Goal: Information Seeking & Learning: Compare options

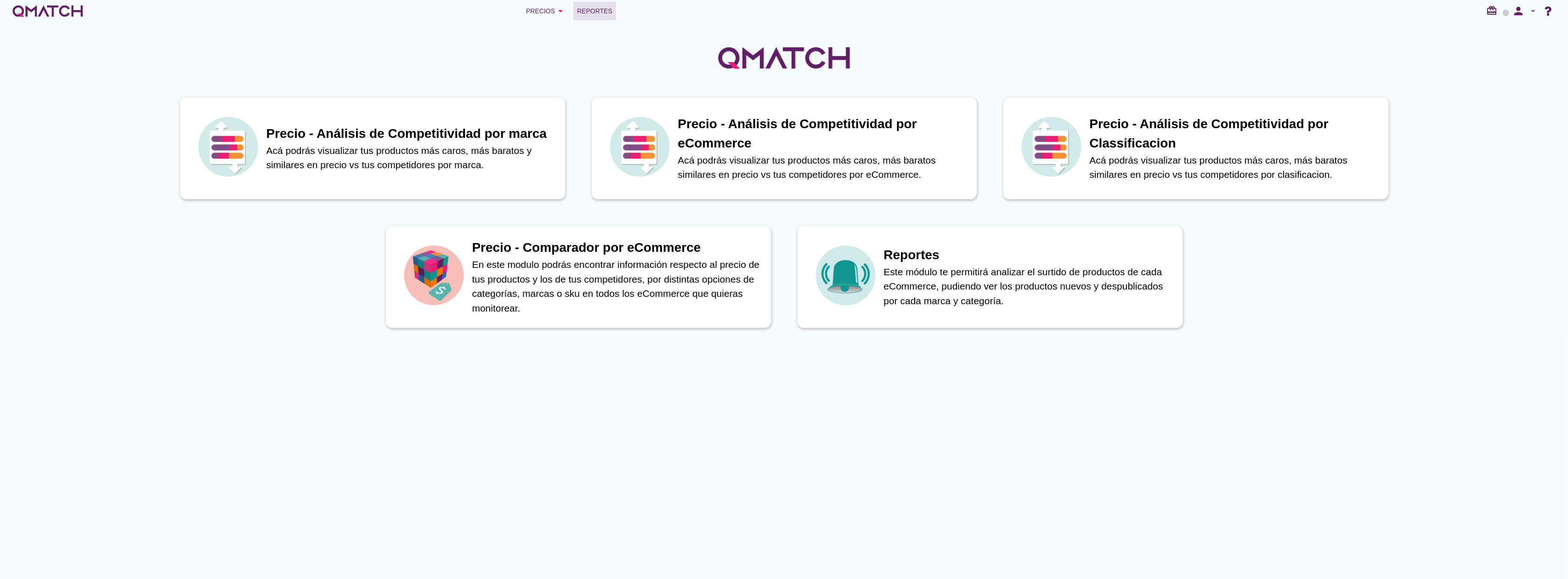
click at [586, 8] on span "Reportes" at bounding box center [594, 11] width 35 height 11
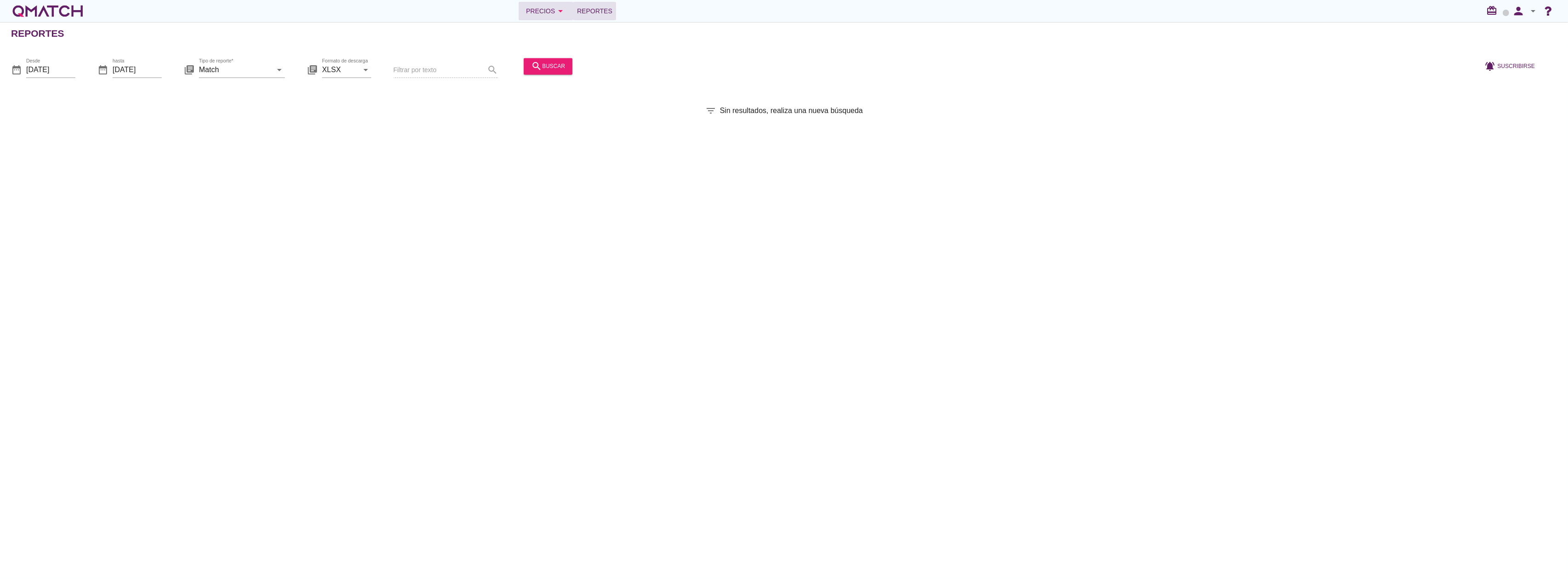
click at [549, 8] on div "Precios arrow_drop_down" at bounding box center [546, 11] width 40 height 11
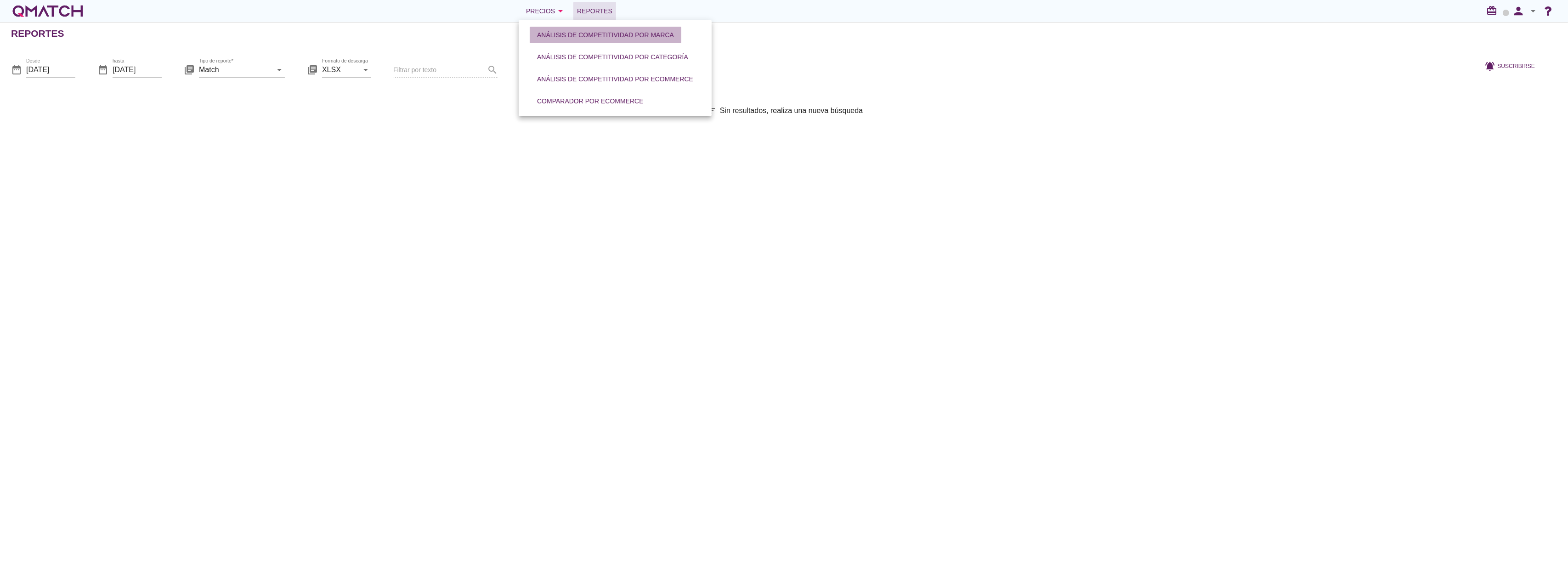
click at [594, 27] on button "Análisis de competitividad por marca" at bounding box center [606, 34] width 152 height 17
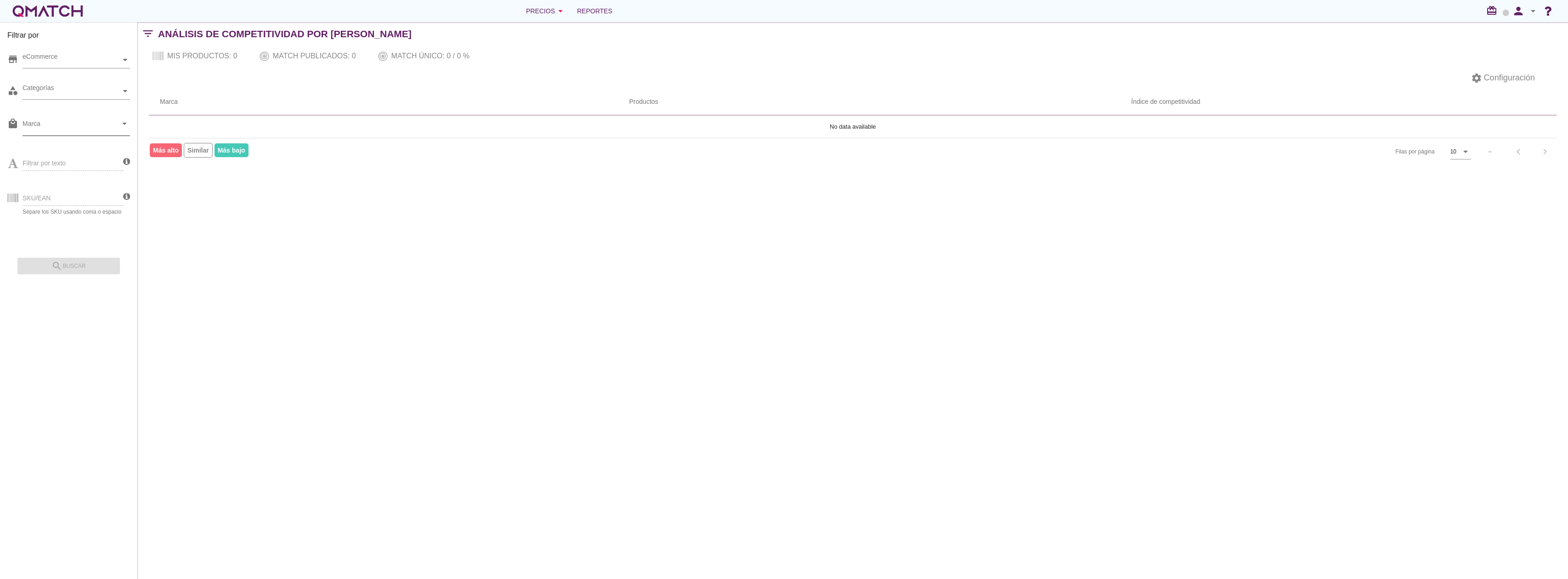
click at [47, 125] on input "Marca" at bounding box center [70, 126] width 95 height 14
click at [544, 14] on div "Precios arrow_drop_down" at bounding box center [546, 11] width 40 height 11
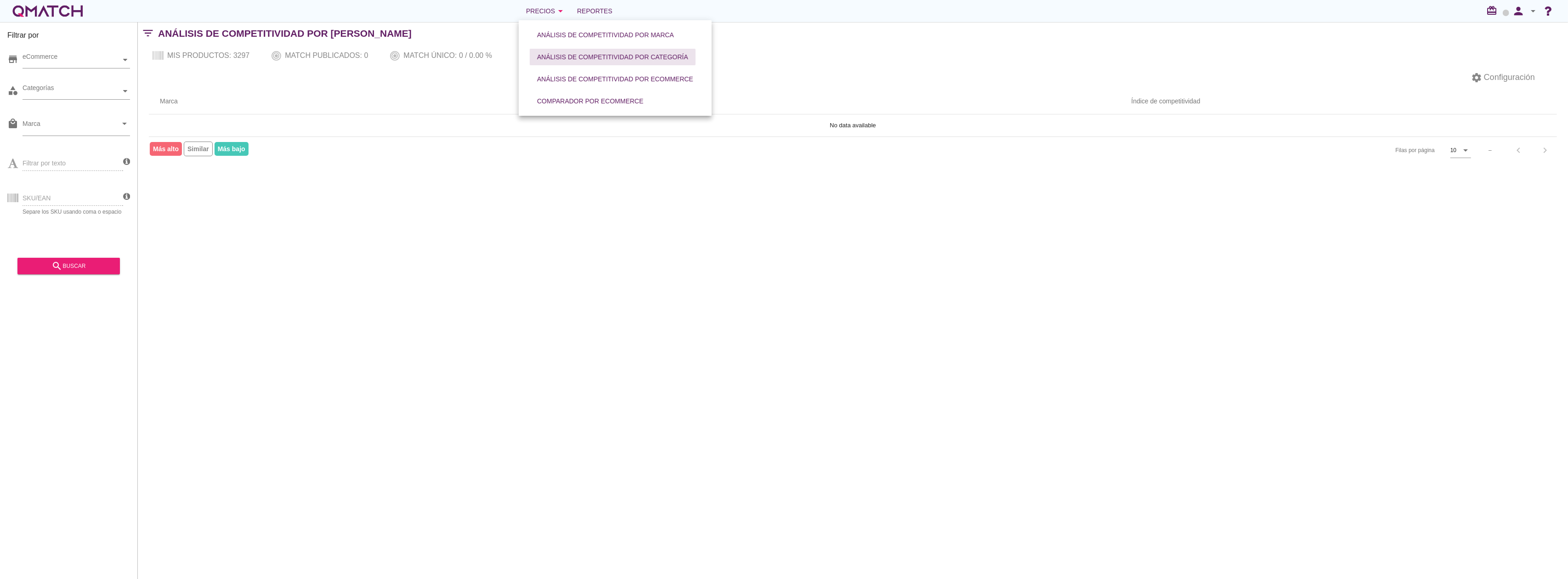
click at [550, 52] on button "Análisis de competitividad por categoría" at bounding box center [613, 57] width 166 height 17
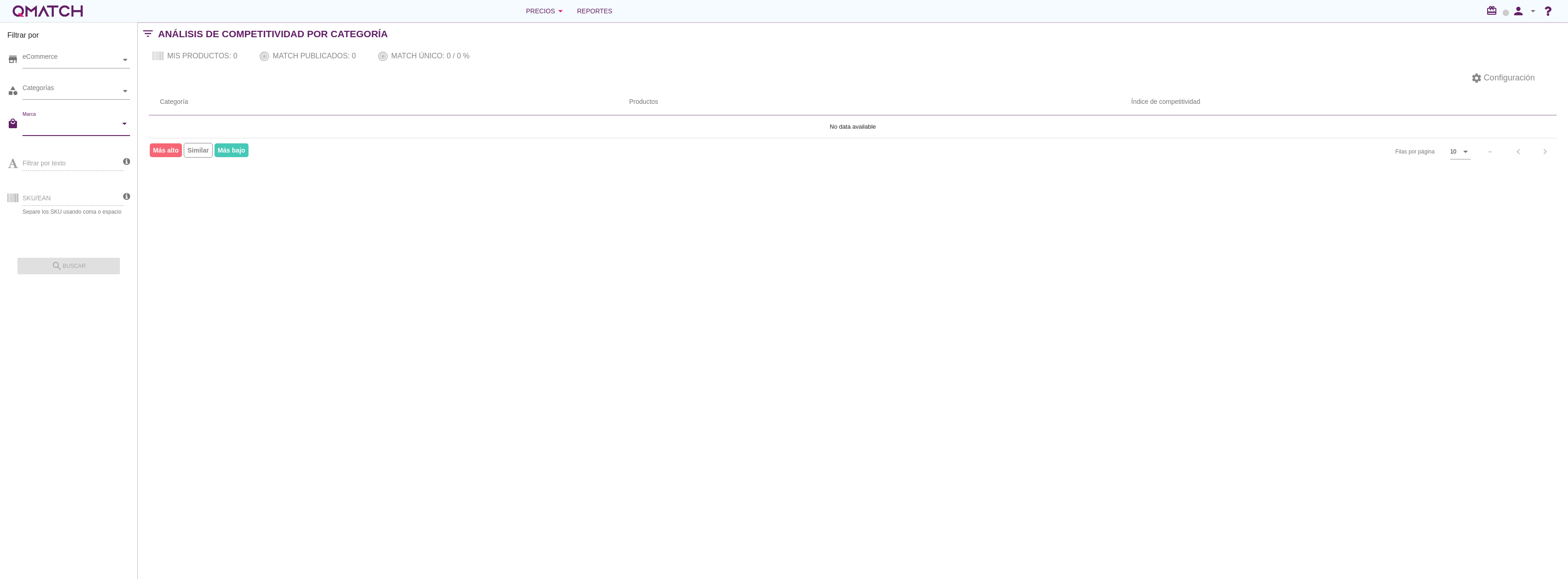
click at [53, 126] on input "Marca" at bounding box center [70, 126] width 95 height 14
click at [57, 86] on div "Categorías" at bounding box center [71, 91] width 98 height 9
click at [57, 60] on div "eCommerce" at bounding box center [71, 60] width 98 height 9
click at [48, 68] on div "eCommerce [GEOGRAPHIC_DATA]" at bounding box center [76, 60] width 108 height 17
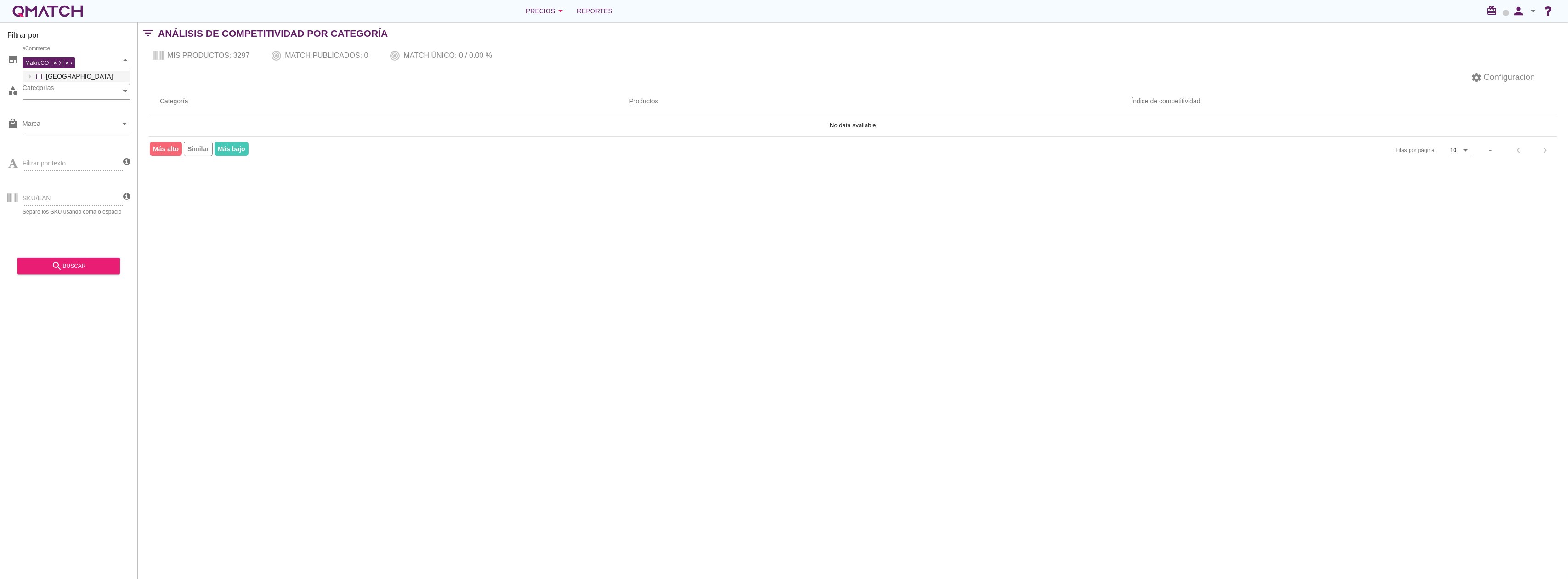
click at [70, 122] on div "store JumboCO ExitoCalle80 OlimpicaBogota PriceSmartCO MakroCO eCommerce [GEOGR…" at bounding box center [68, 148] width 123 height 207
click at [65, 68] on div "eCommerce [GEOGRAPHIC_DATA]" at bounding box center [76, 60] width 108 height 17
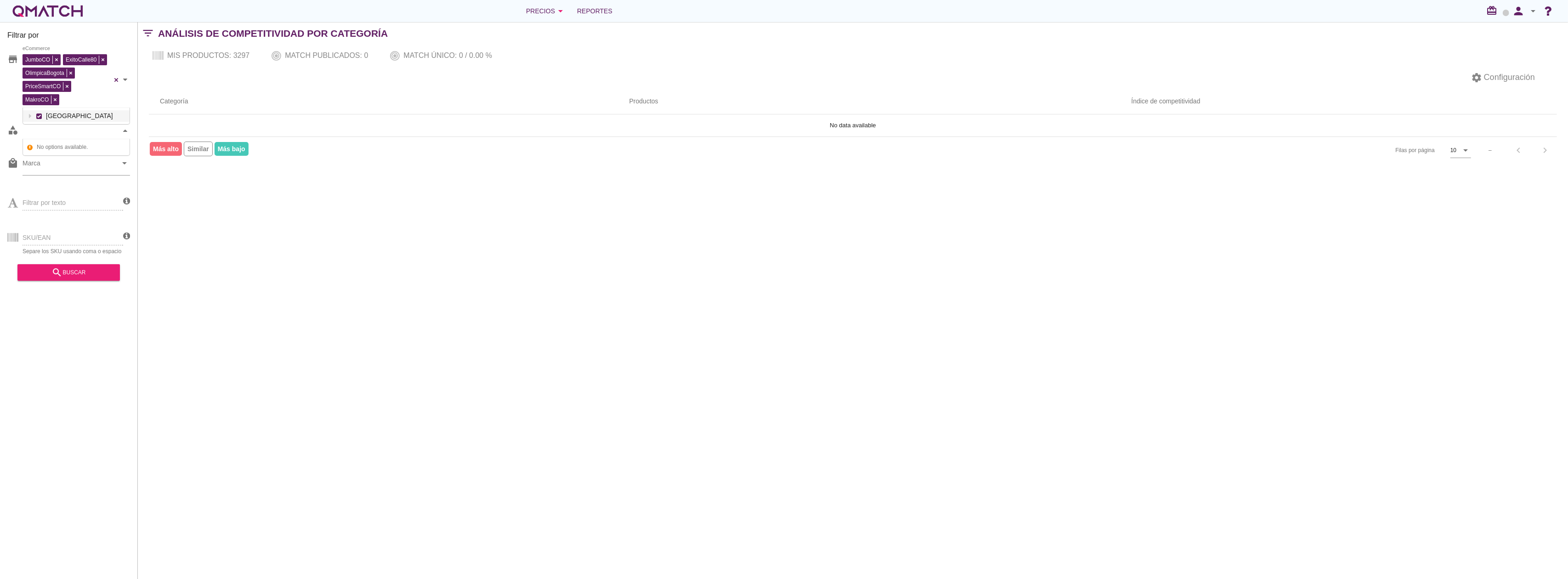
click at [70, 131] on div "Categorías" at bounding box center [71, 130] width 98 height 9
click at [70, 166] on input "Marca" at bounding box center [70, 165] width 95 height 14
click at [506, 236] on div "Filtrar por store JumboCO ExitoCalle80 OlimpicaBogota PriceSmartCO MakroCO eCom…" at bounding box center [853, 300] width 1430 height 557
click at [563, 12] on icon "arrow_drop_down" at bounding box center [560, 11] width 11 height 11
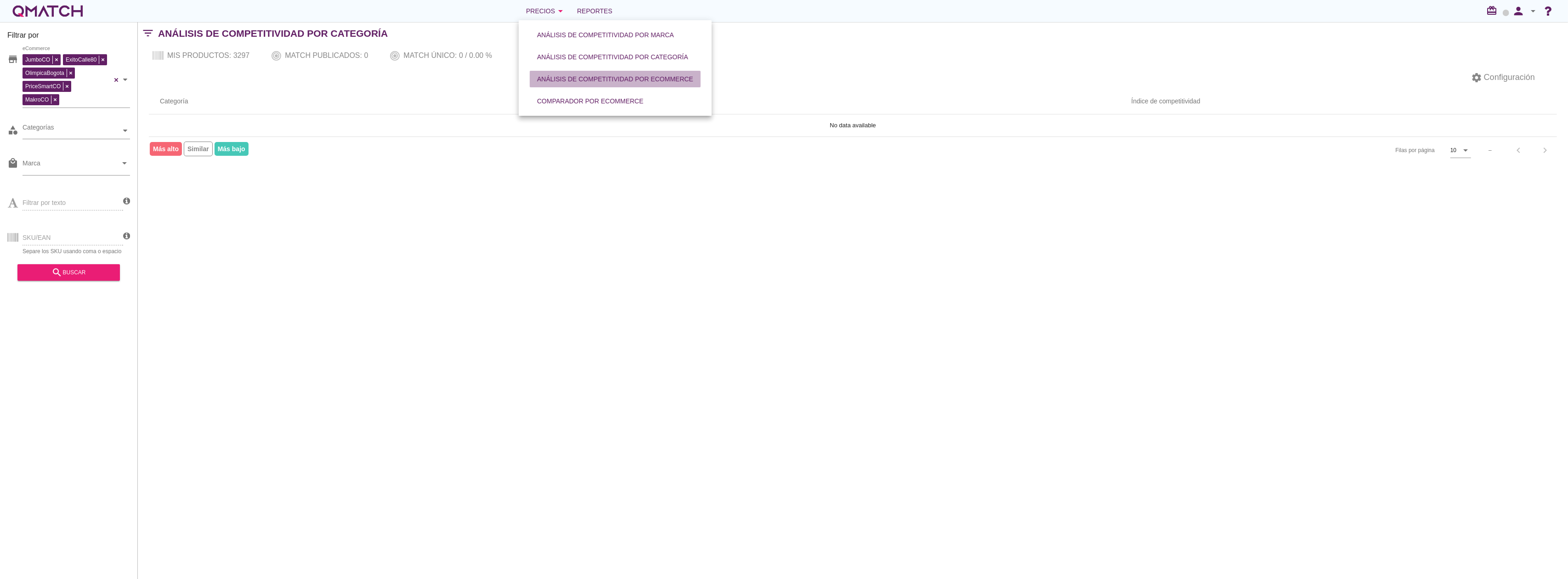
click at [572, 81] on div "Análisis de competitividad por eCommerce" at bounding box center [616, 79] width 157 height 9
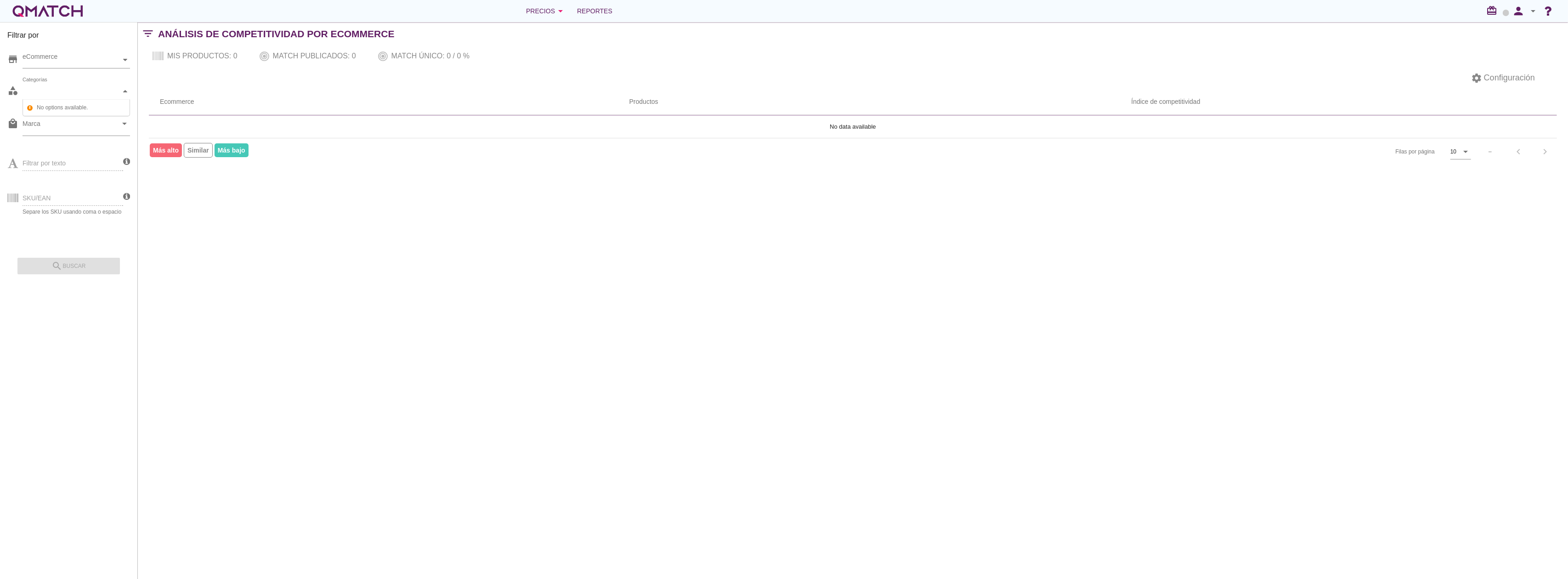
click at [100, 87] on div "Categorías" at bounding box center [71, 91] width 98 height 9
click at [99, 58] on div "eCommerce" at bounding box center [71, 60] width 98 height 9
click at [59, 68] on div "eCommerce [GEOGRAPHIC_DATA]" at bounding box center [76, 60] width 108 height 17
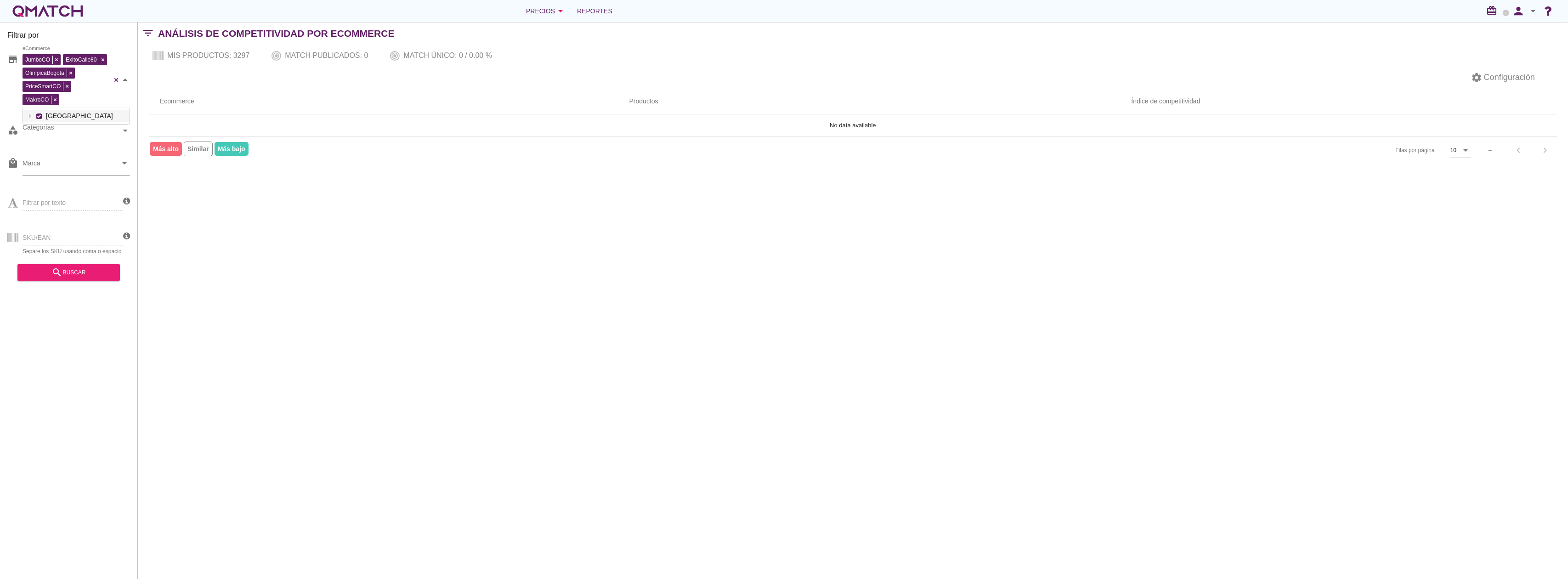
click at [279, 241] on div "Filtrar por store JumboCO ExitoCalle80 OlimpicaBogota PriceSmartCO MakroCO eCom…" at bounding box center [853, 300] width 1430 height 557
click at [73, 126] on div "Categorías" at bounding box center [71, 131] width 98 height 16
click at [200, 249] on div "Filtrar por store JumboCO ExitoCalle80 OlimpicaBogota PriceSmartCO MakroCO eCom…" at bounding box center [853, 300] width 1430 height 557
click at [561, 6] on icon "arrow_drop_down" at bounding box center [560, 11] width 11 height 11
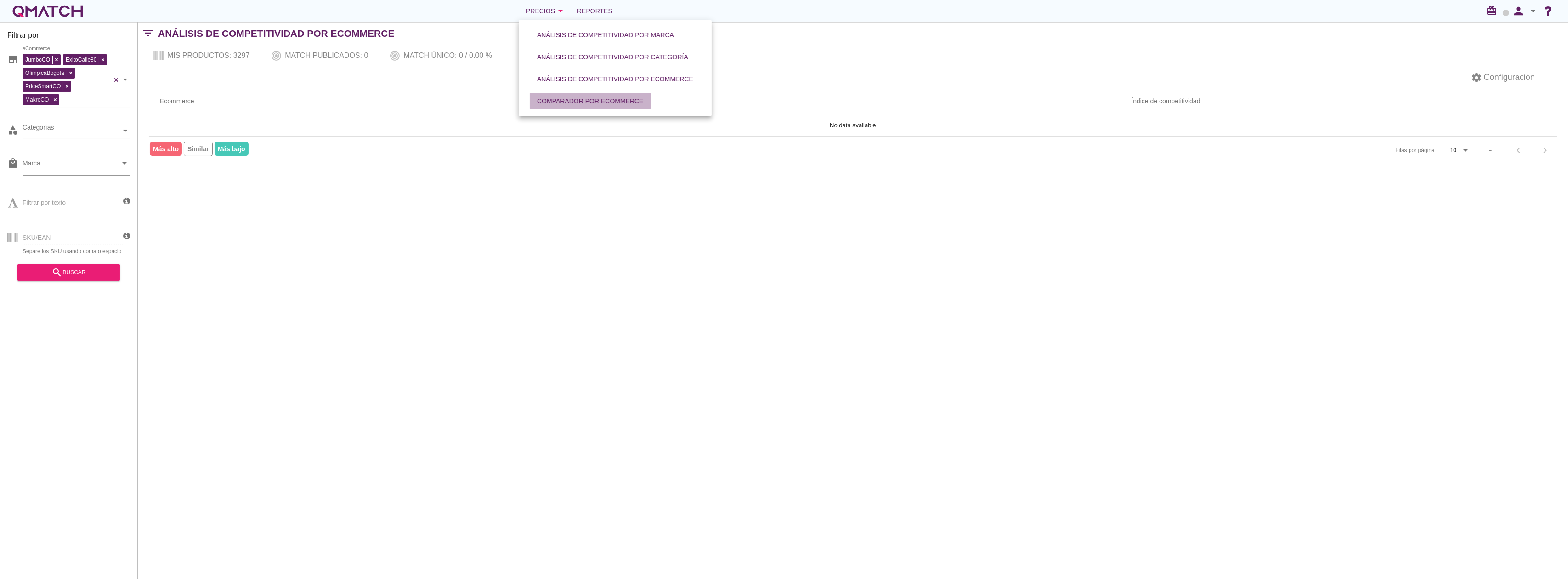
click at [590, 103] on div "Comparador por eCommerce" at bounding box center [590, 101] width 106 height 9
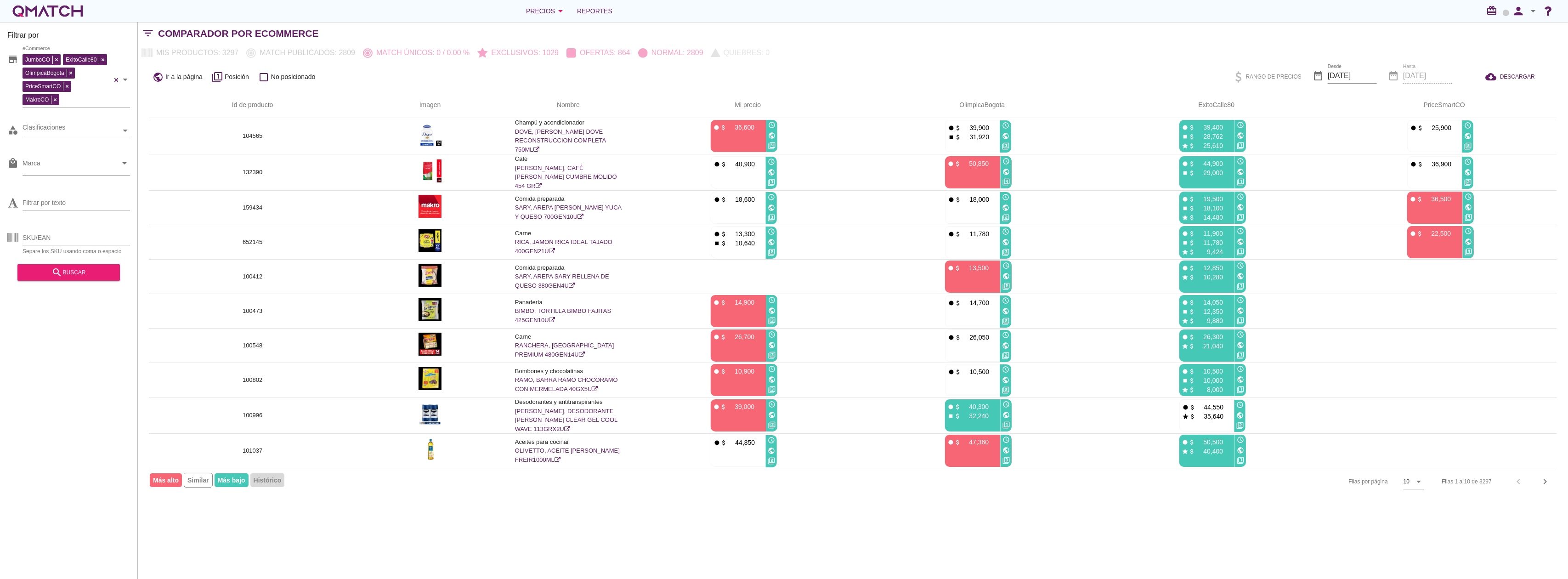
click at [96, 131] on div "Clasificaciones" at bounding box center [71, 130] width 98 height 9
click at [78, 126] on div "Clasificaciones Economía e industria Bricolaje Maletas y bolsos de viaje Produc…" at bounding box center [76, 117] width 108 height 17
click at [58, 350] on div "Filtrar por store JumboCO ExitoCalle80 OlimpicaBogota PriceSmartCO MakroCO eCom…" at bounding box center [69, 300] width 138 height 557
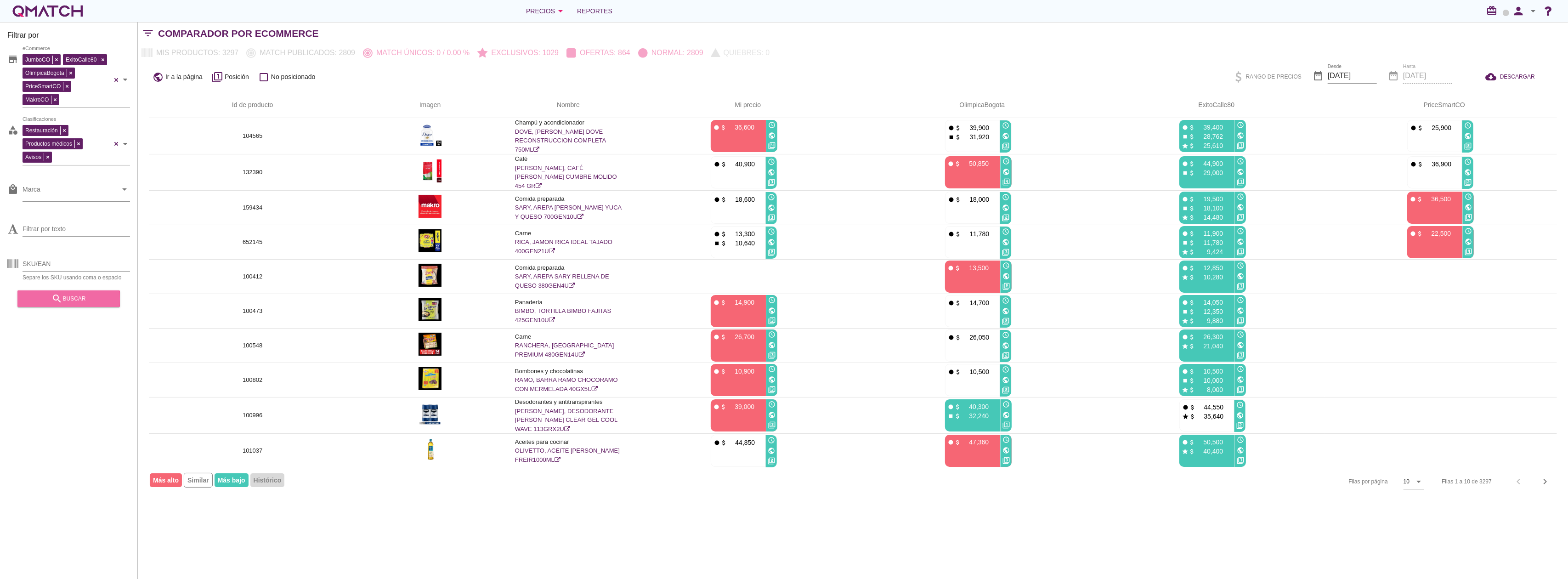
click at [63, 304] on div "search buscar" at bounding box center [69, 298] width 88 height 11
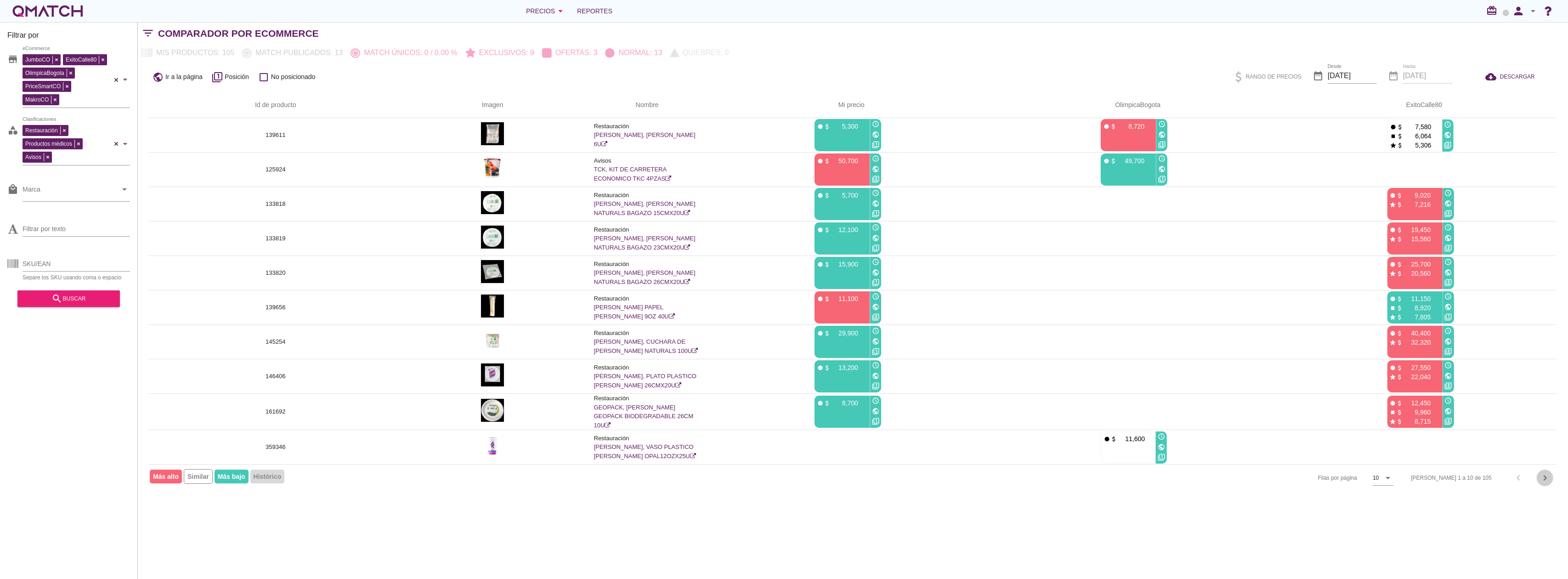
click at [1548, 479] on icon "chevron_right" at bounding box center [1545, 478] width 11 height 11
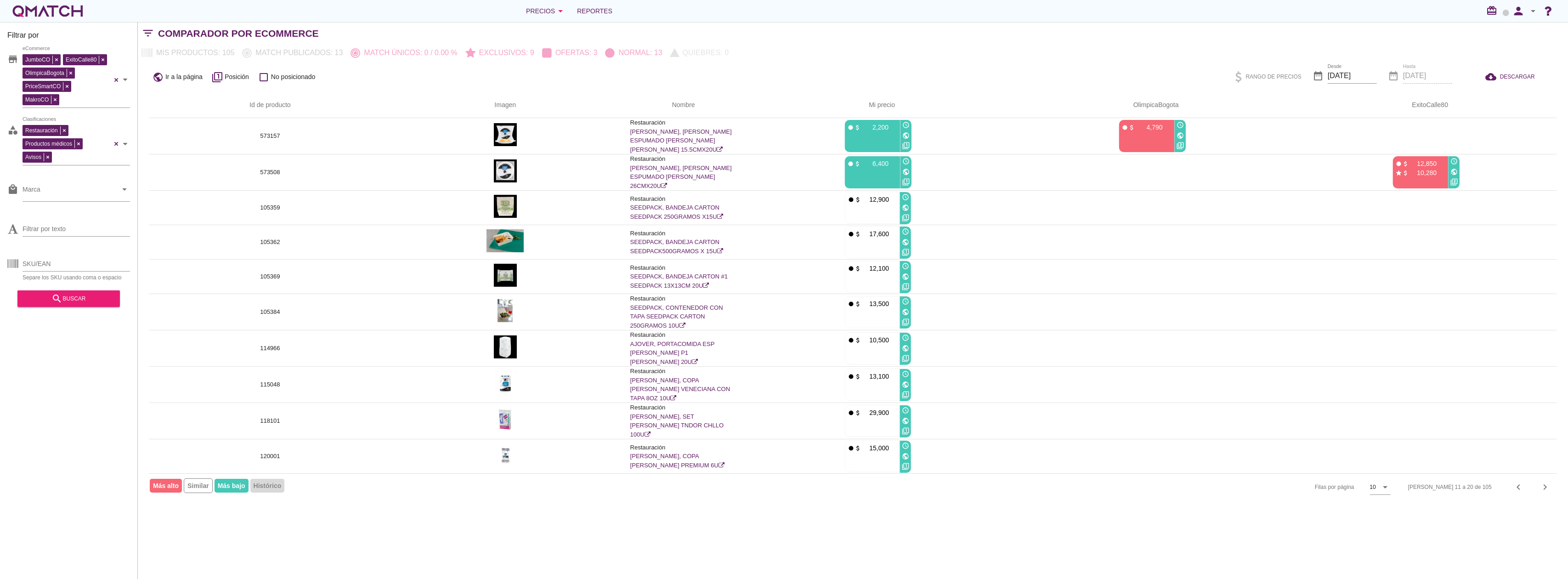
click at [1530, 17] on div "person arrow_drop_down" at bounding box center [1523, 11] width 29 height 19
click at [1503, 103] on span "Cerrar sesión" at bounding box center [1489, 101] width 39 height 7
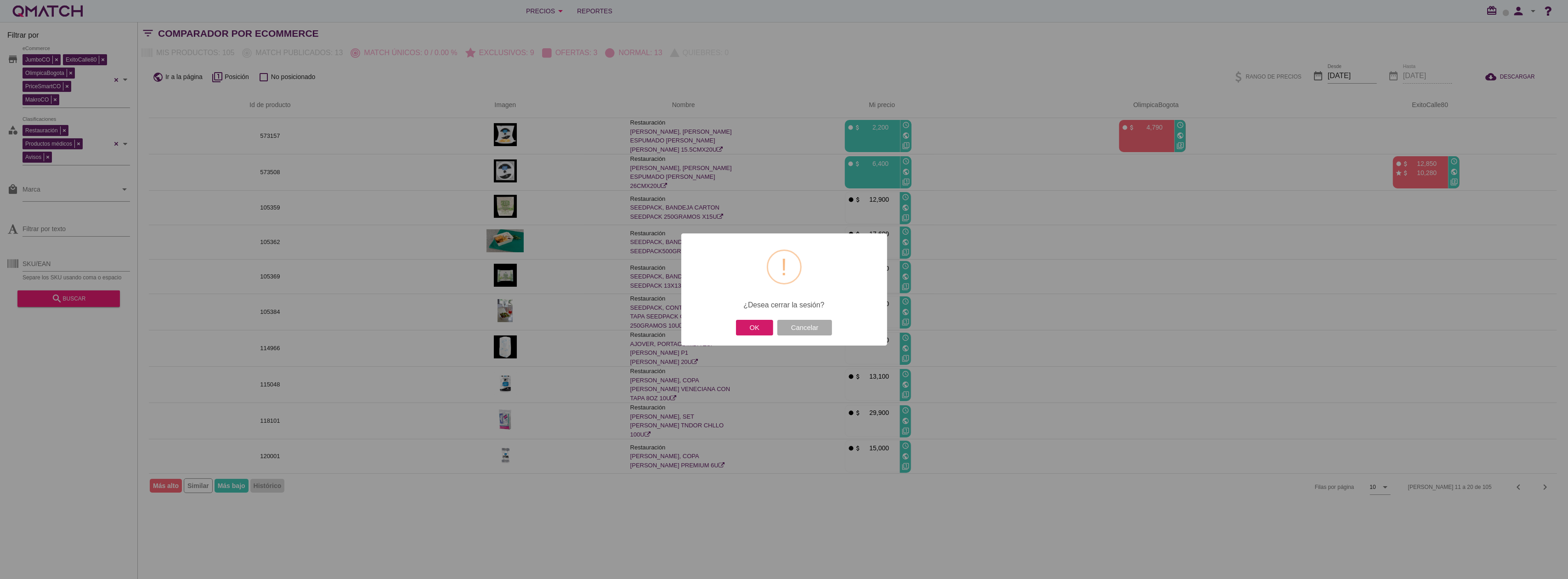
click at [766, 326] on button "OK" at bounding box center [755, 328] width 37 height 16
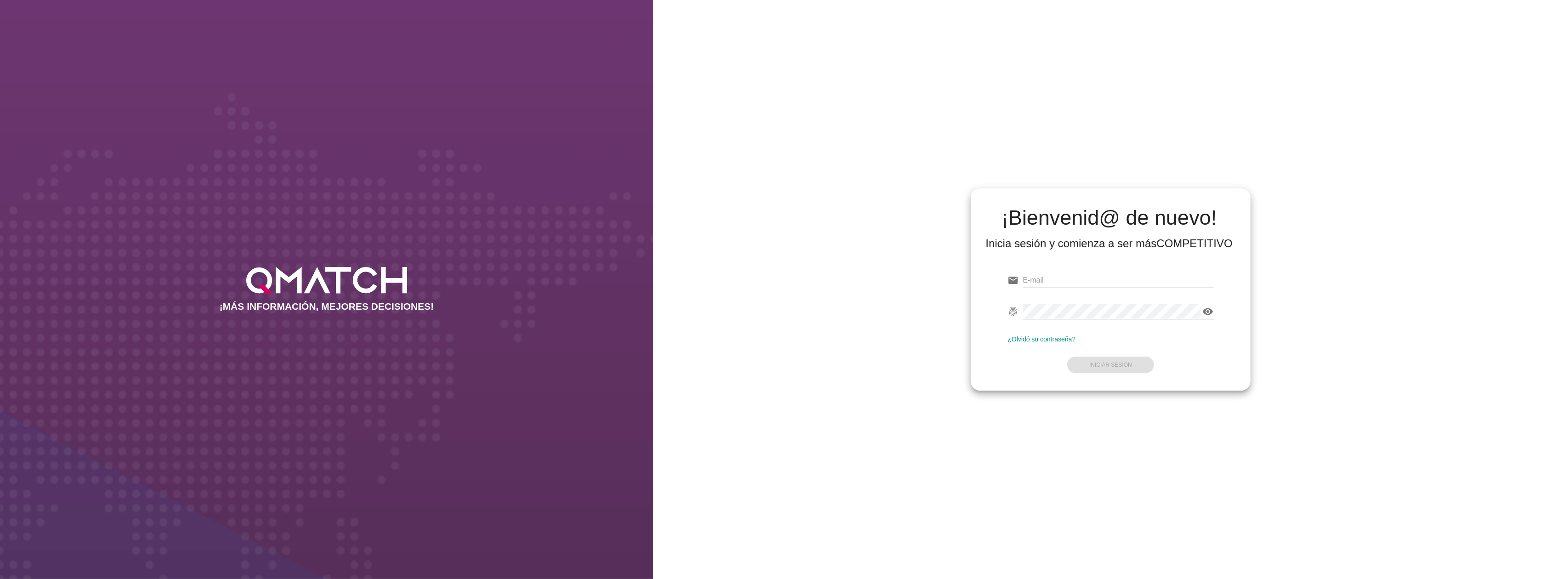
click at [1128, 280] on input "email" at bounding box center [1118, 280] width 190 height 14
